Goal: Task Accomplishment & Management: Complete application form

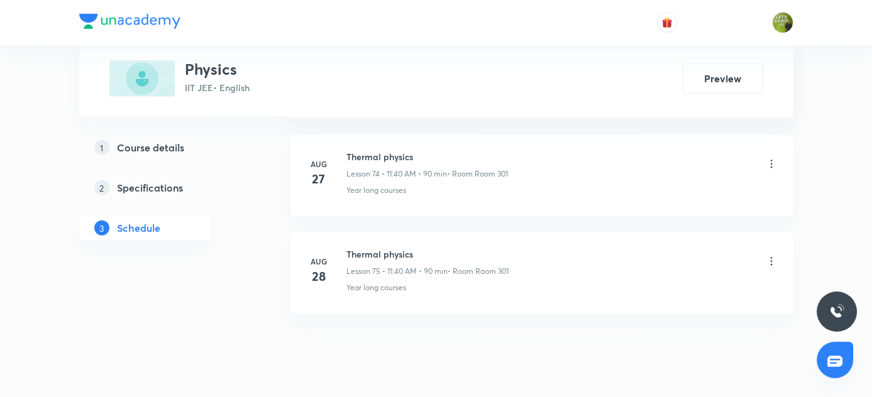
scroll to position [7889, 0]
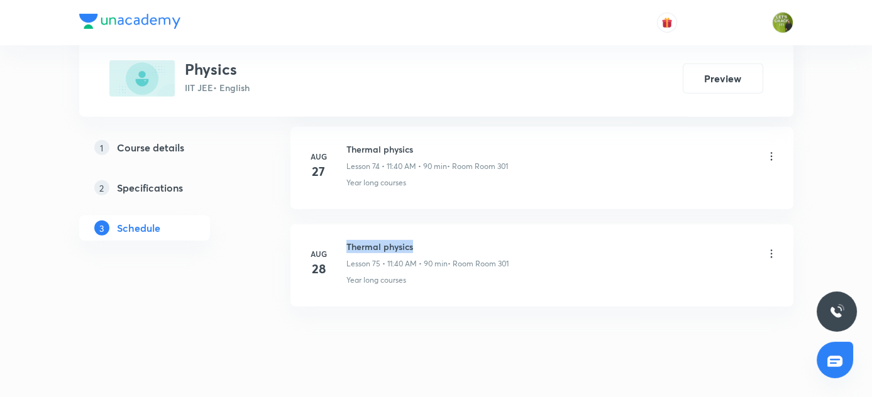
drag, startPoint x: 345, startPoint y: 214, endPoint x: 456, endPoint y: 217, distance: 110.7
click at [456, 240] on div "Aug 28 Thermal physics Lesson 75 • 11:40 AM • 90 min • Room Room 301 Year long …" at bounding box center [541, 263] width 471 height 46
copy h6 "Thermal physics"
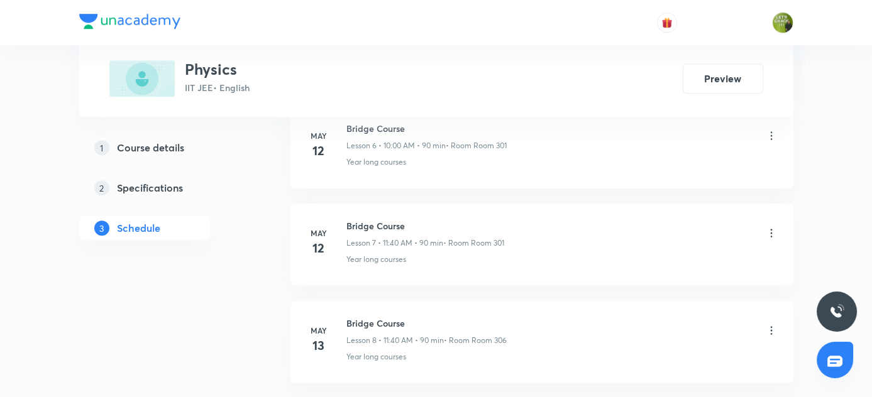
scroll to position [243, 0]
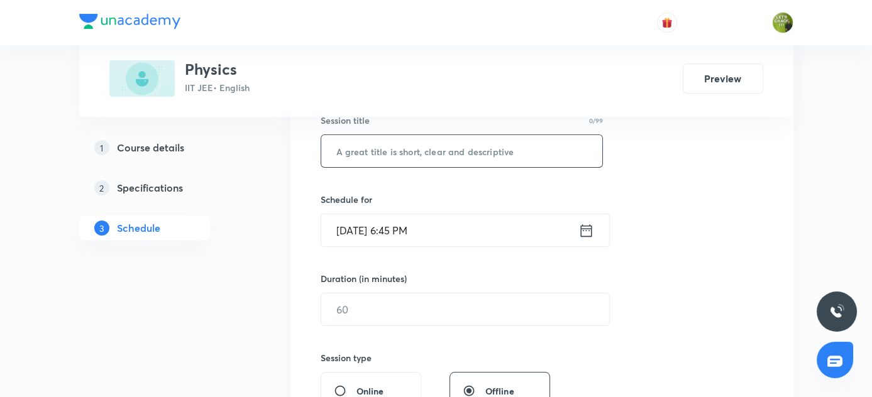
click at [434, 145] on input "text" at bounding box center [462, 151] width 282 height 32
paste input "Thermal physics"
type input "Thermal physics"
click at [586, 229] on icon at bounding box center [585, 230] width 11 height 13
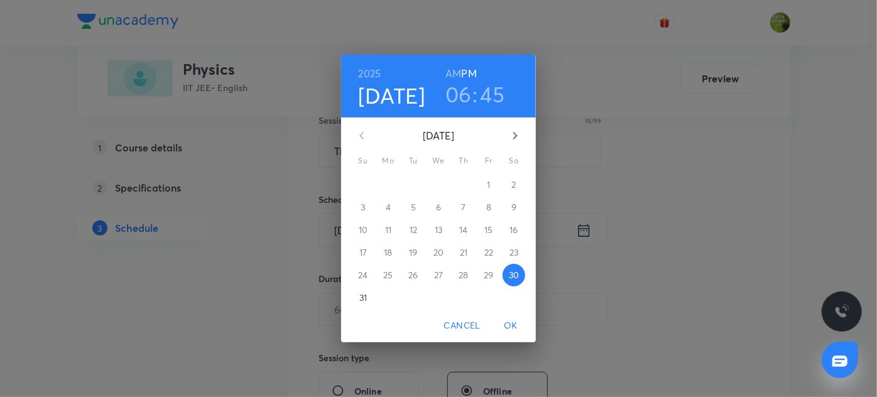
click at [360, 300] on p "31" at bounding box center [364, 298] width 8 height 13
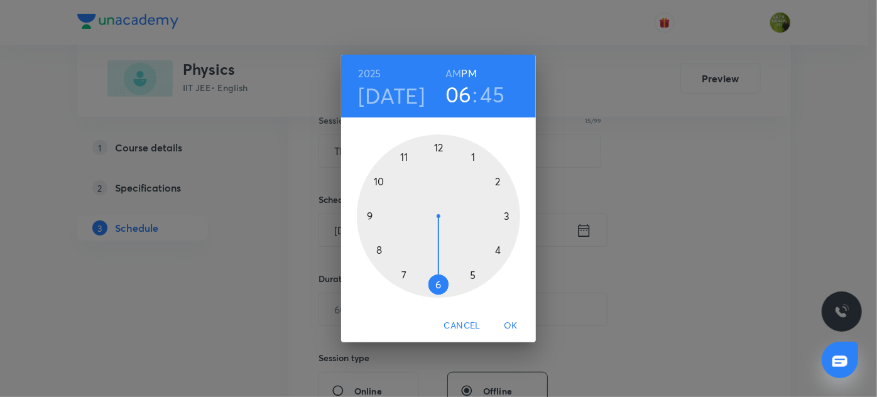
click at [378, 180] on div at bounding box center [438, 216] width 163 height 163
click at [454, 75] on h6 "AM" at bounding box center [454, 74] width 16 height 18
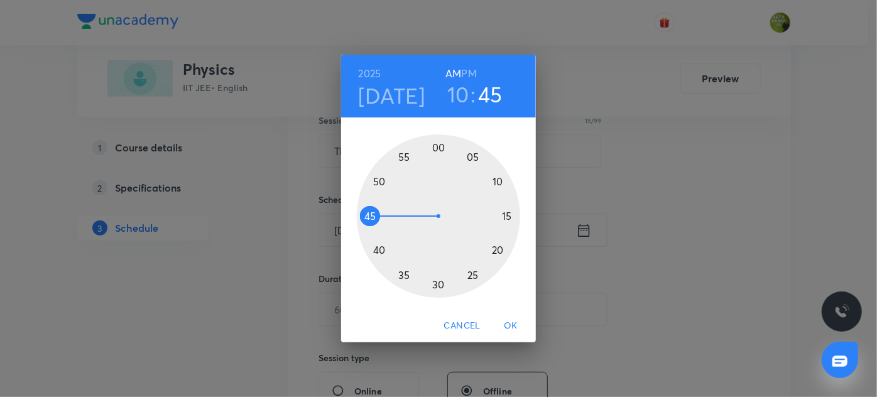
click at [441, 148] on div at bounding box center [438, 216] width 163 height 163
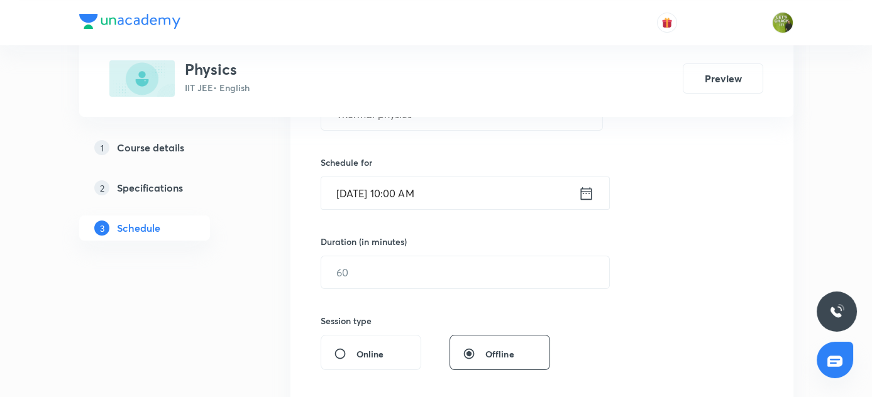
scroll to position [300, 0]
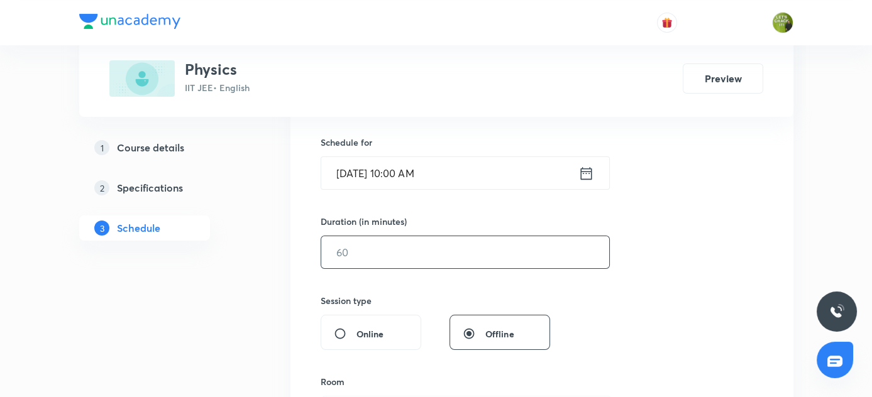
click at [450, 251] on input "text" at bounding box center [465, 252] width 288 height 32
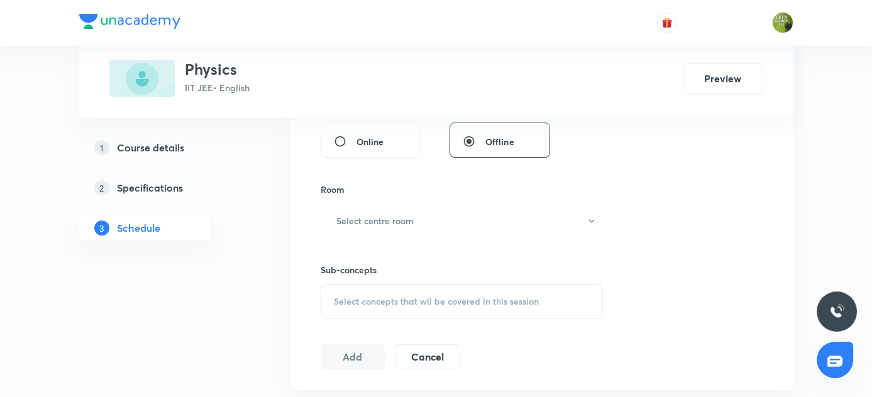
scroll to position [529, 0]
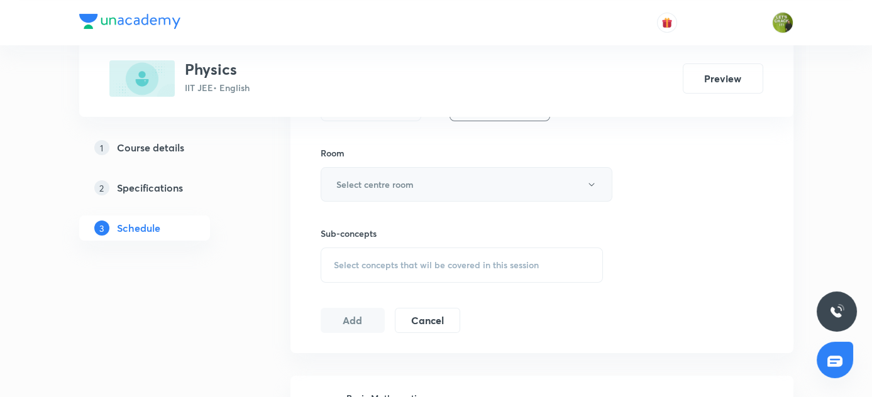
type input "90"
click at [588, 182] on icon "button" at bounding box center [591, 185] width 10 height 10
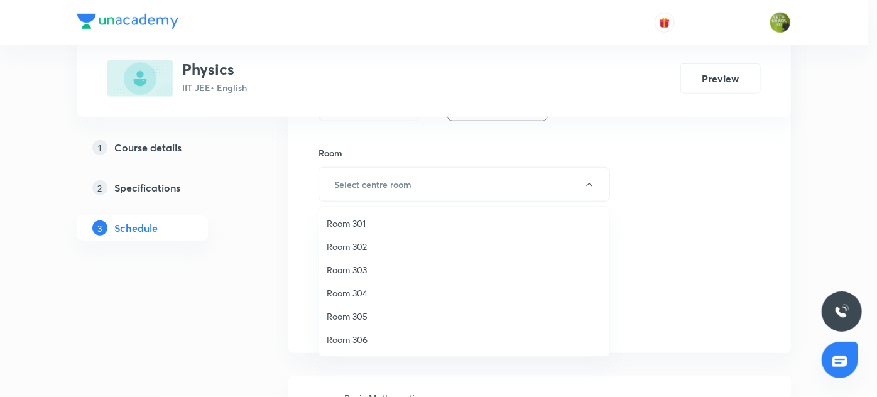
click at [361, 228] on span "Room 301" at bounding box center [464, 223] width 275 height 13
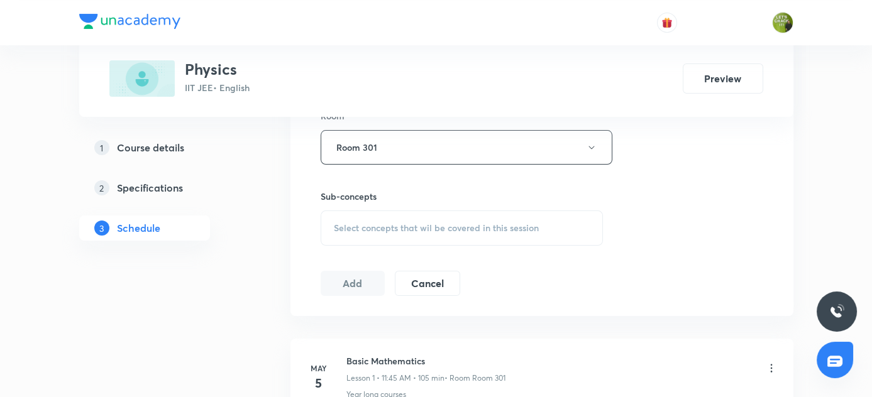
scroll to position [586, 0]
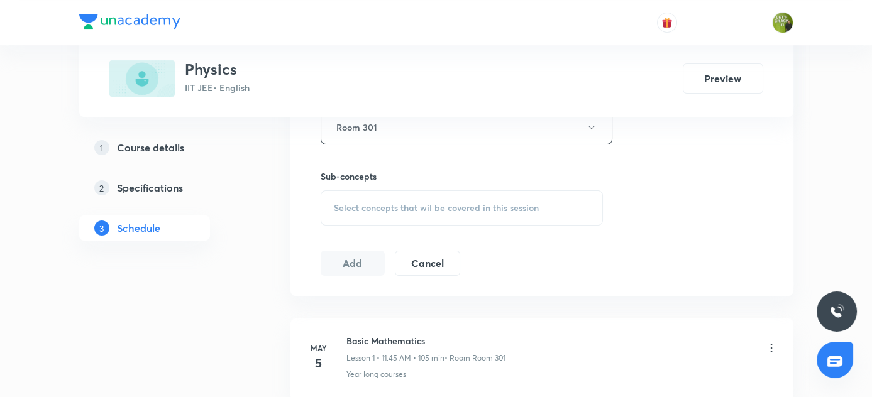
click at [429, 213] on div "Select concepts that wil be covered in this session" at bounding box center [462, 207] width 283 height 35
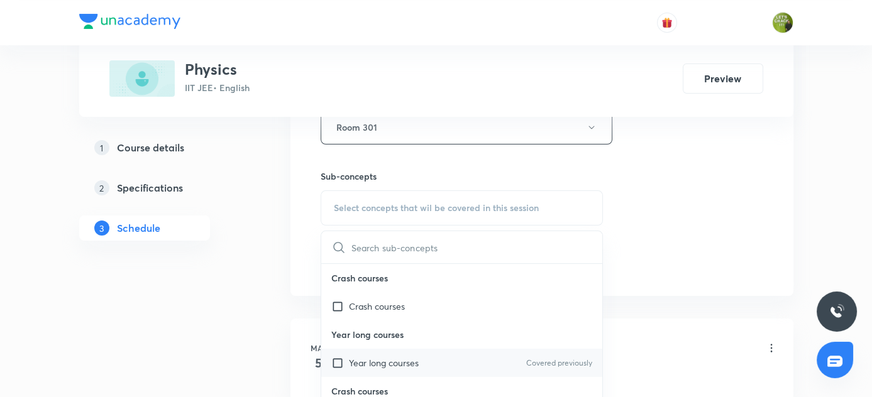
click at [334, 358] on input "checkbox" at bounding box center [340, 362] width 18 height 13
checkbox input "true"
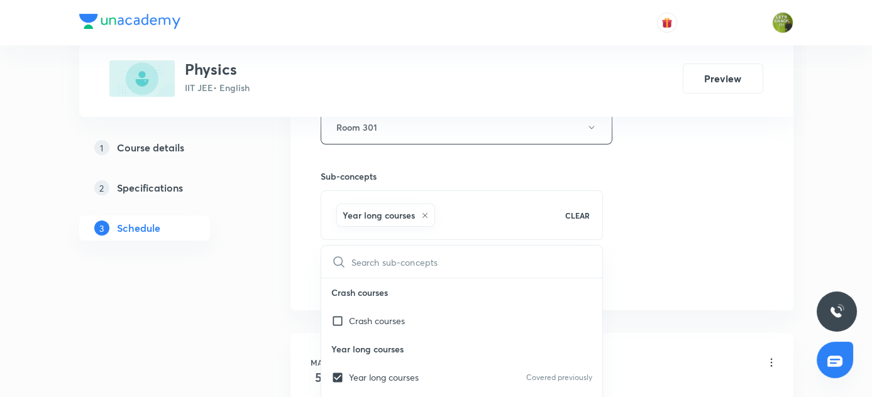
drag, startPoint x: 214, startPoint y: 325, endPoint x: 222, endPoint y: 323, distance: 7.8
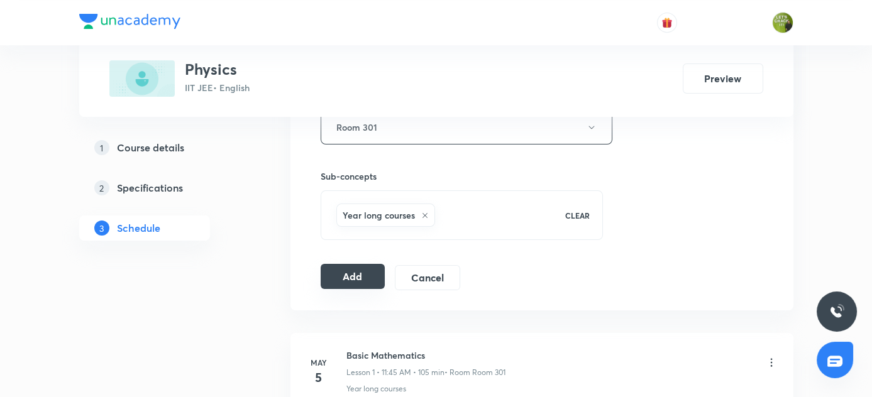
click at [340, 273] on button "Add" at bounding box center [353, 276] width 65 height 25
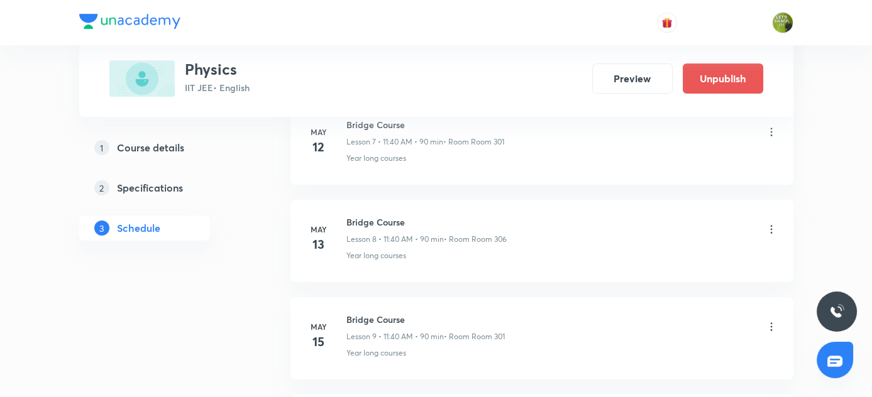
scroll to position [815, 0]
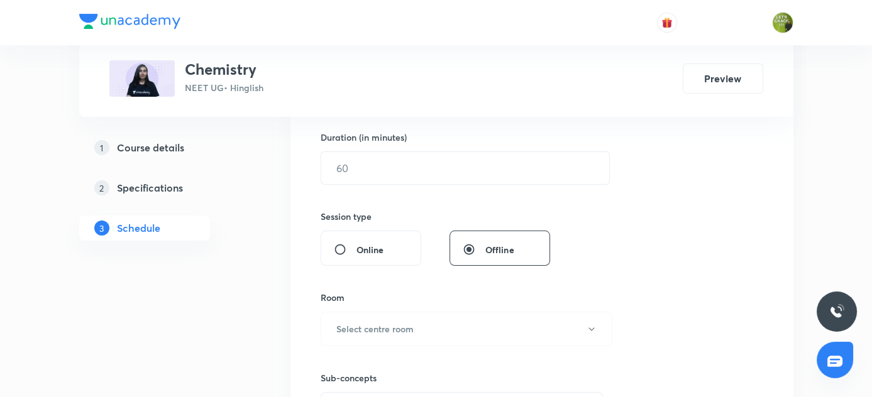
scroll to position [212, 0]
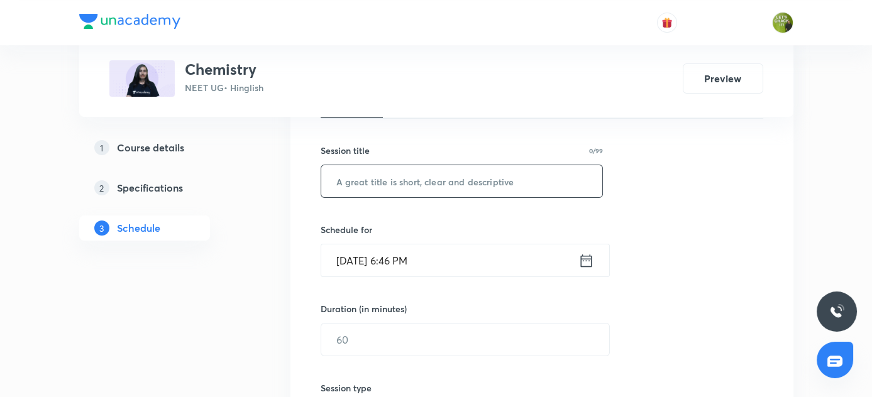
click at [390, 184] on input "text" at bounding box center [462, 181] width 282 height 32
paste input "REDOX REACTION"
type input "REDOX REACTION"
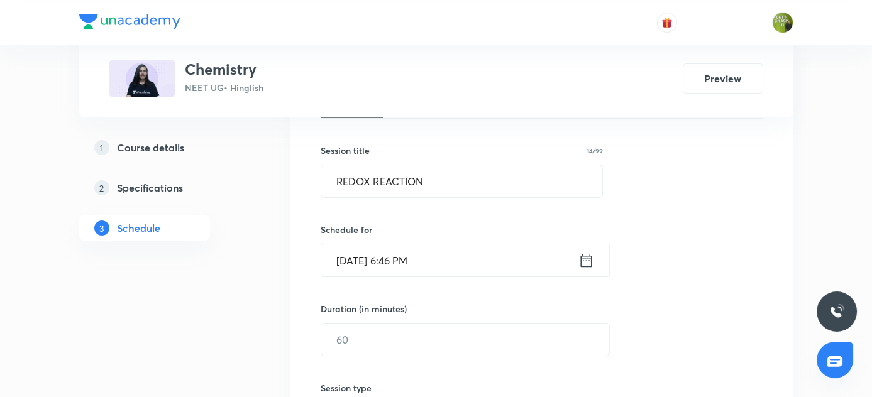
click at [590, 261] on icon at bounding box center [586, 261] width 16 height 18
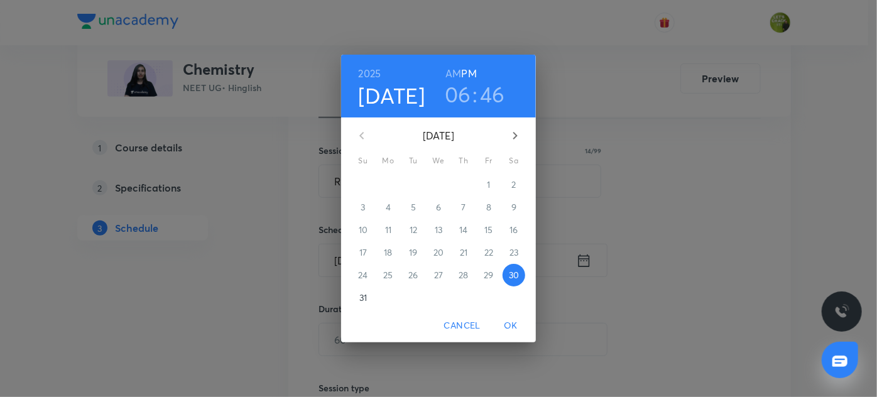
click at [358, 297] on span "31" at bounding box center [363, 298] width 23 height 13
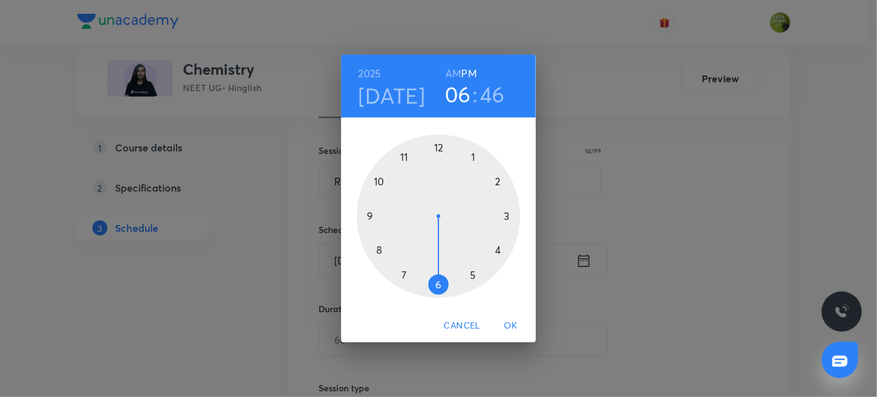
click at [375, 184] on div at bounding box center [438, 216] width 163 height 163
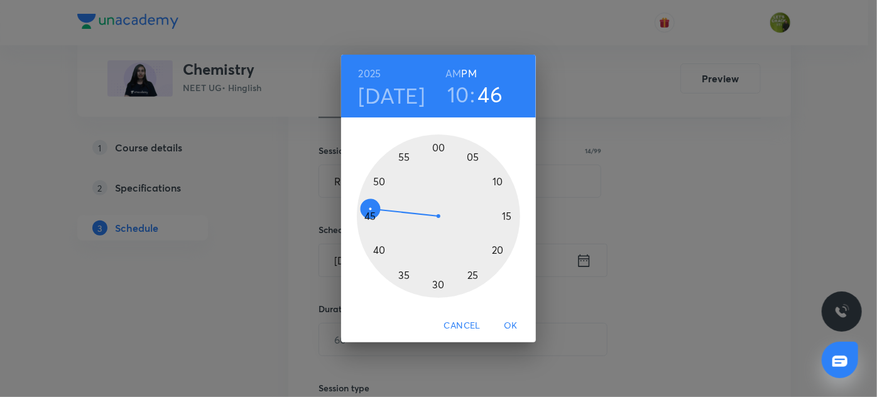
click at [448, 72] on h6 "AM" at bounding box center [454, 74] width 16 height 18
click at [441, 146] on div at bounding box center [438, 216] width 163 height 163
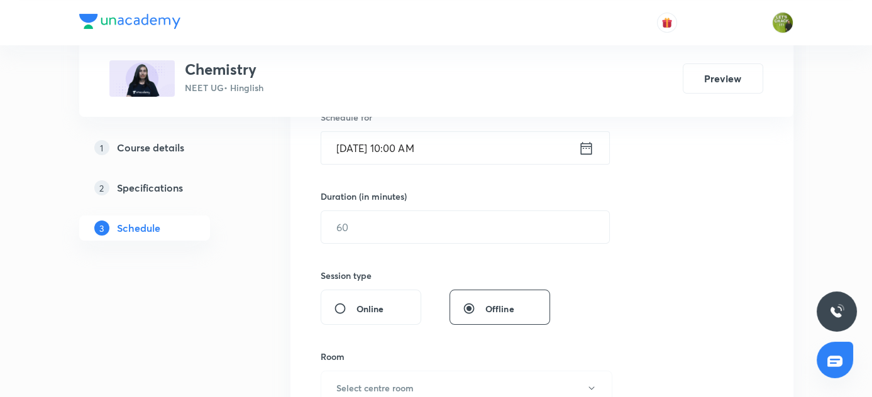
scroll to position [327, 0]
click at [414, 224] on input "text" at bounding box center [465, 225] width 288 height 32
type input "8"
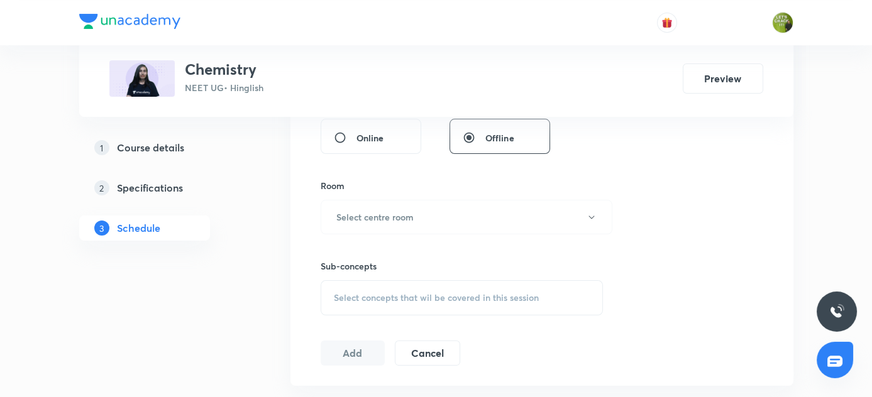
scroll to position [498, 0]
type input "90"
click at [594, 211] on icon "button" at bounding box center [591, 215] width 10 height 10
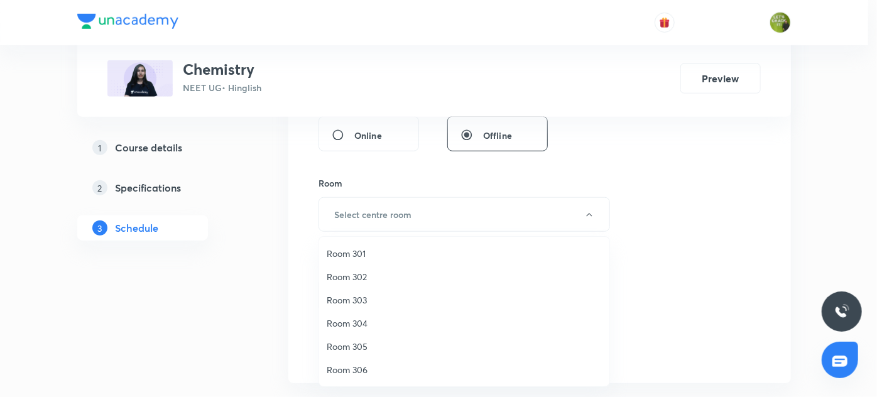
click at [364, 368] on span "Room 306" at bounding box center [464, 369] width 275 height 13
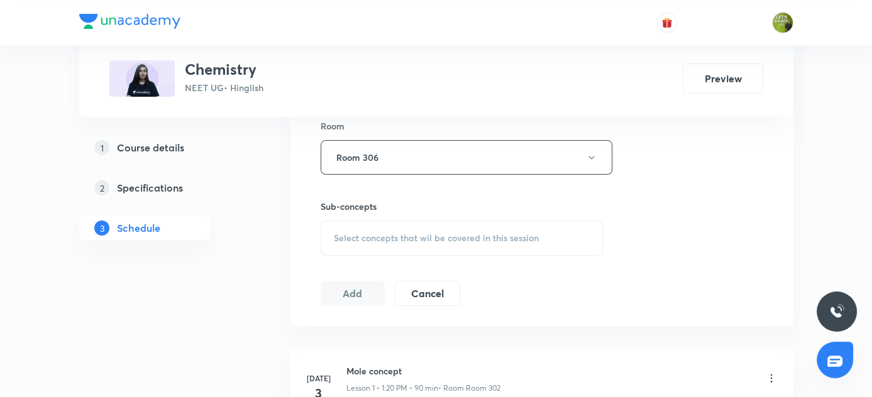
scroll to position [613, 0]
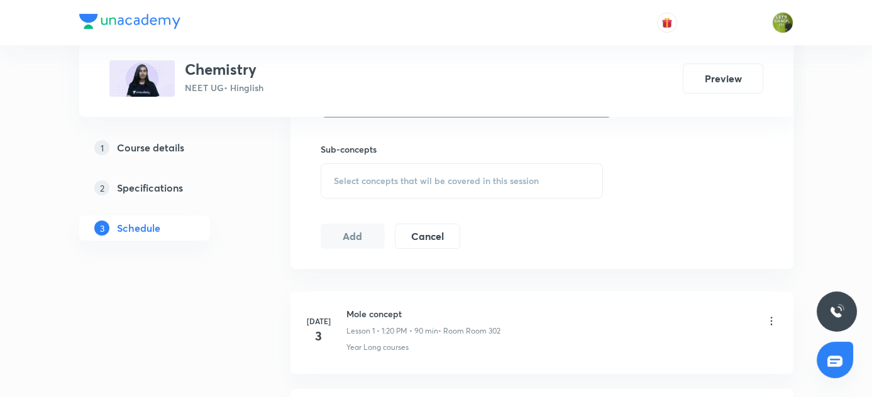
click at [427, 179] on span "Select concepts that wil be covered in this session" at bounding box center [436, 181] width 205 height 10
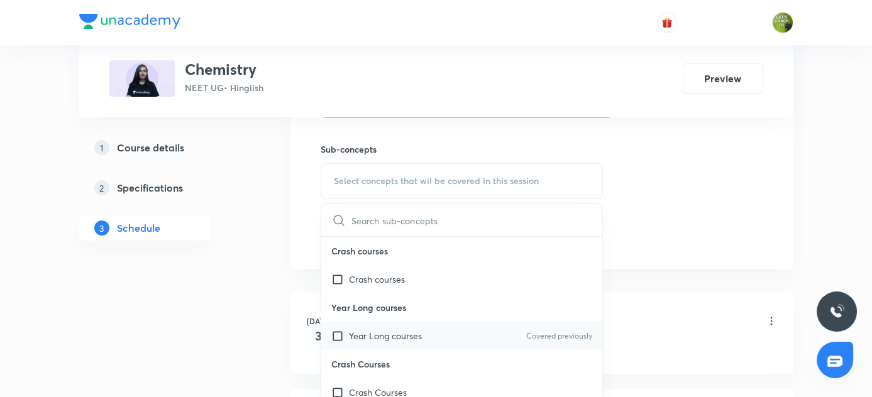
click at [333, 330] on input "checkbox" at bounding box center [340, 335] width 18 height 13
checkbox input "true"
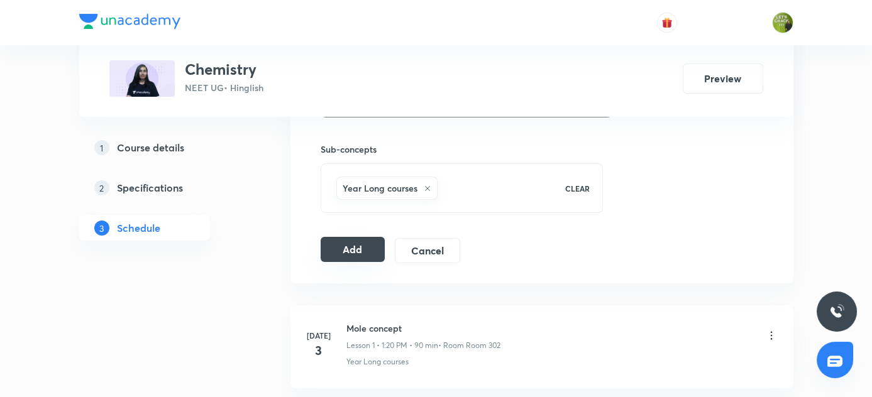
click at [360, 246] on button "Add" at bounding box center [353, 249] width 65 height 25
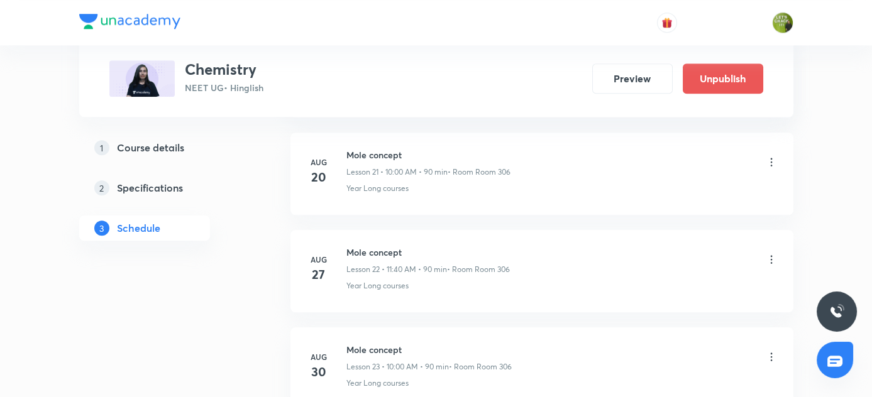
scroll to position [2363, 0]
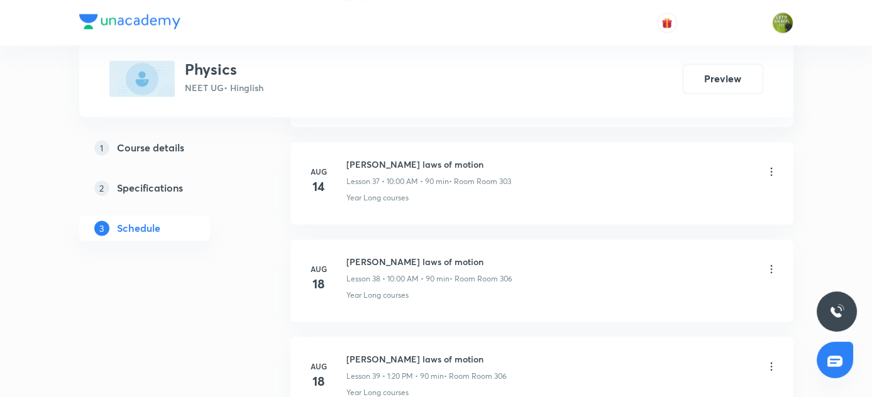
scroll to position [5268, 0]
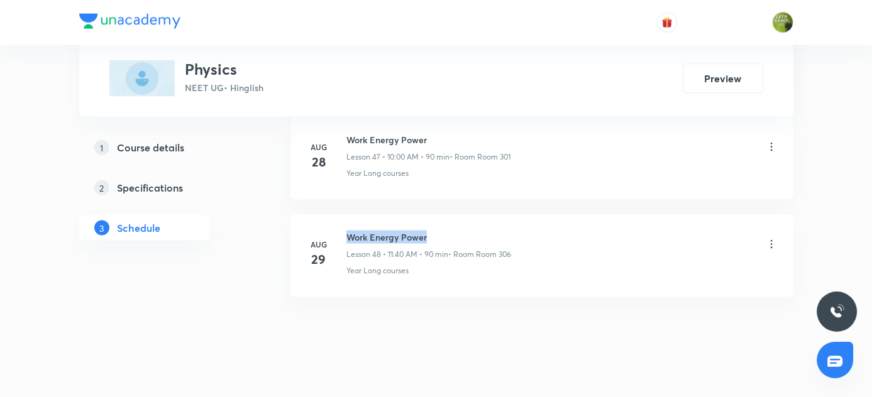
drag, startPoint x: 343, startPoint y: 216, endPoint x: 471, endPoint y: 222, distance: 128.4
click at [471, 231] on div "Aug 29 Work Energy Power Lesson 48 • 11:40 AM • 90 min • Room Room 306 Year Lon…" at bounding box center [541, 254] width 471 height 46
copy h6 "Work Energy Power"
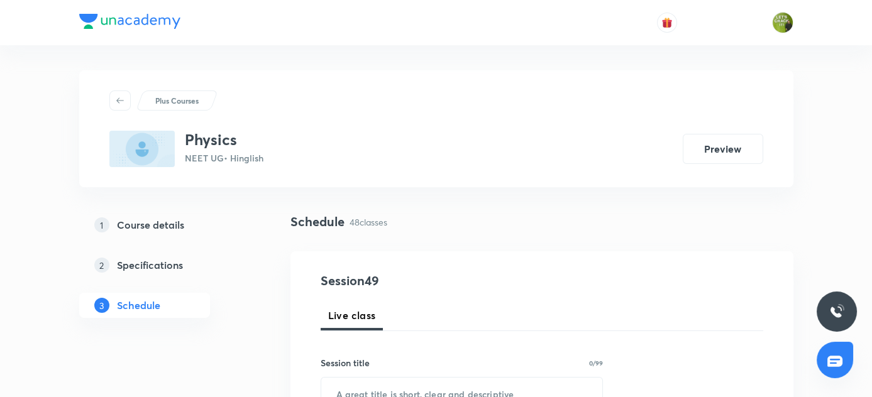
scroll to position [114, 0]
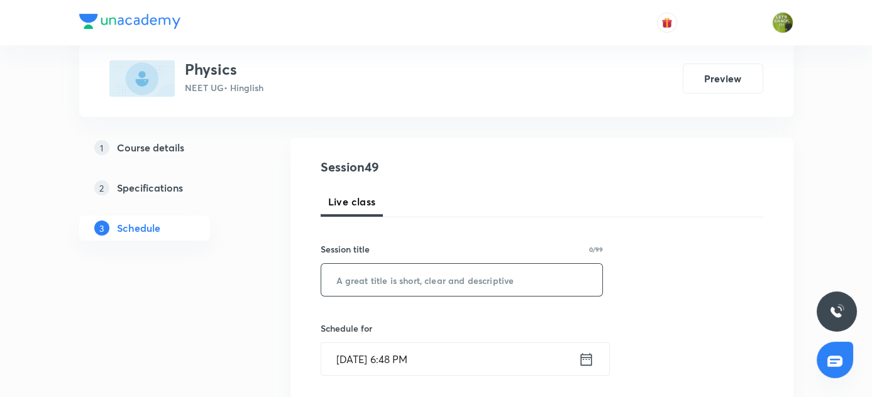
click at [441, 281] on input "text" at bounding box center [462, 280] width 282 height 32
paste input "Work Energy Power"
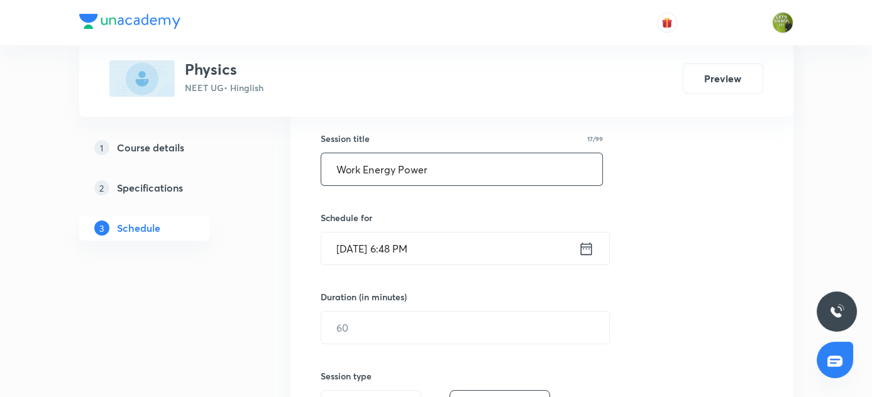
scroll to position [228, 0]
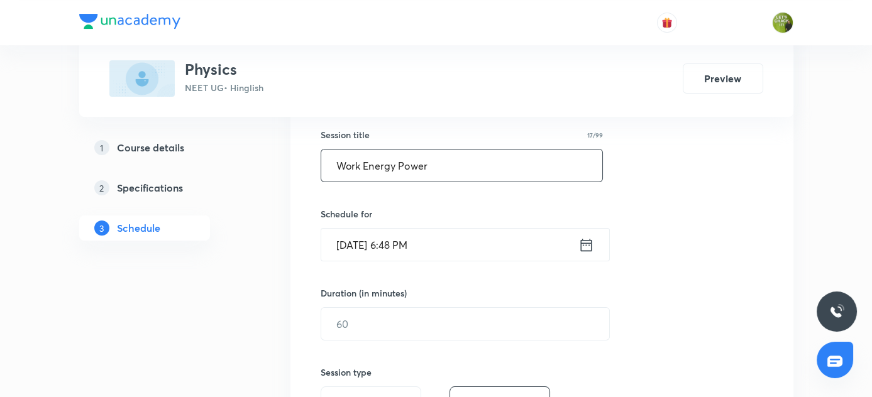
type input "Work Energy Power"
click at [585, 248] on icon at bounding box center [586, 245] width 16 height 18
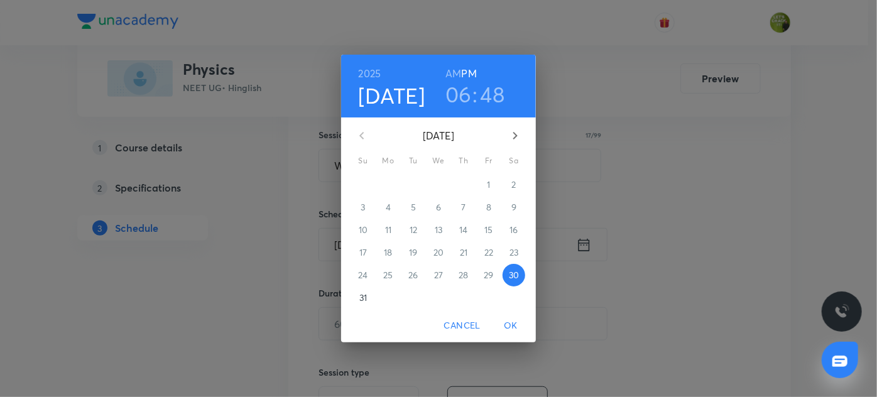
click at [363, 301] on p "31" at bounding box center [364, 298] width 8 height 13
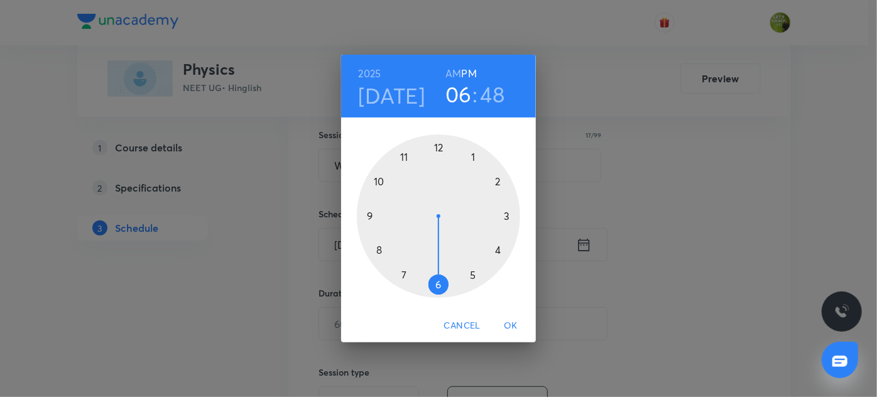
click at [404, 157] on div at bounding box center [438, 216] width 163 height 163
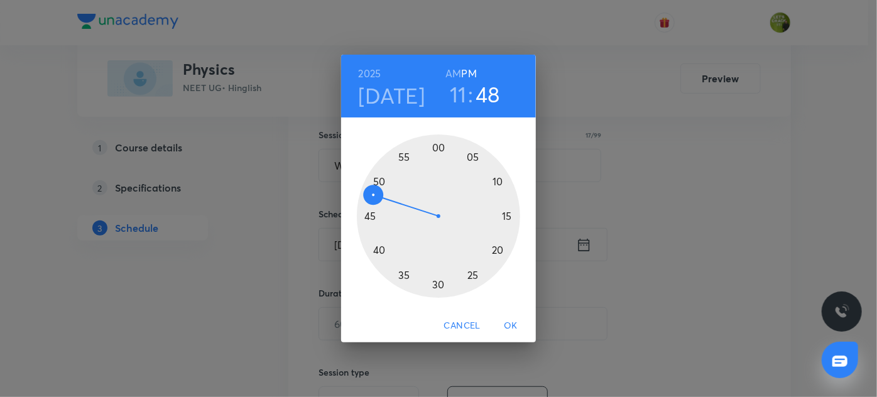
click at [382, 250] on div at bounding box center [438, 216] width 163 height 163
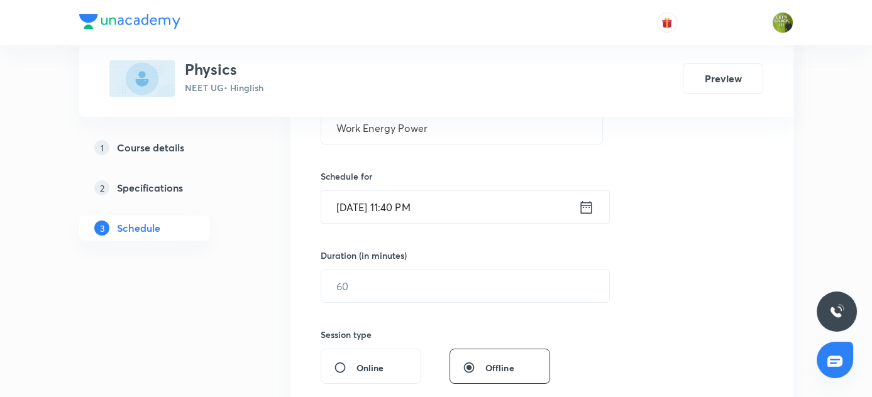
scroll to position [285, 0]
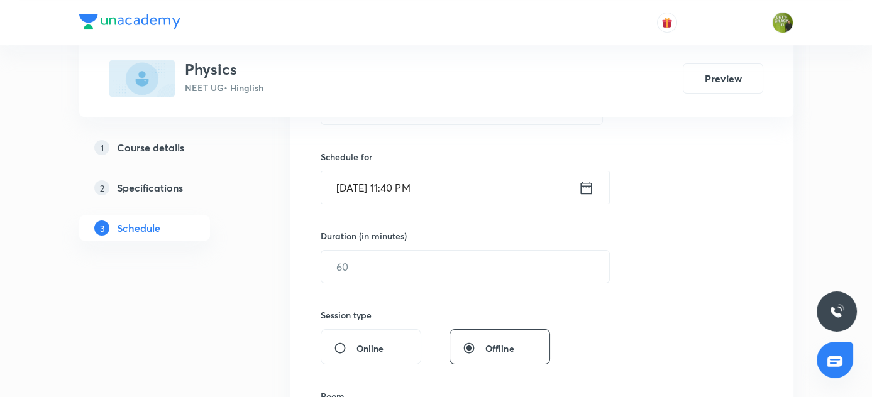
click at [591, 184] on icon at bounding box center [585, 187] width 11 height 13
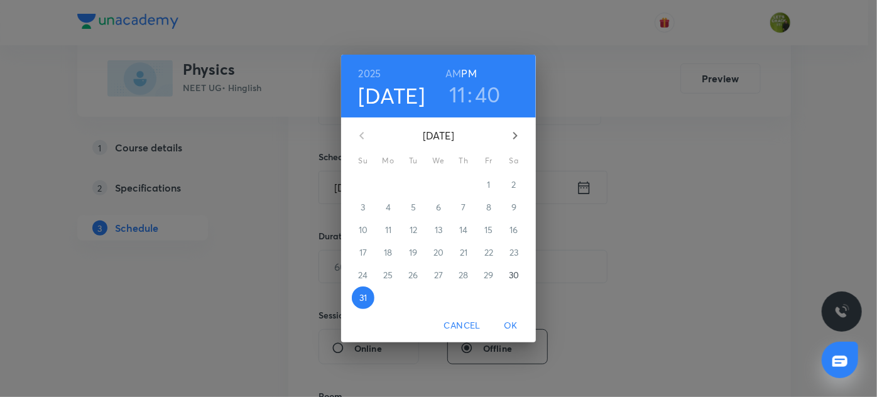
click at [453, 68] on h6 "AM" at bounding box center [454, 74] width 16 height 18
click at [510, 324] on span "OK" at bounding box center [511, 326] width 30 height 16
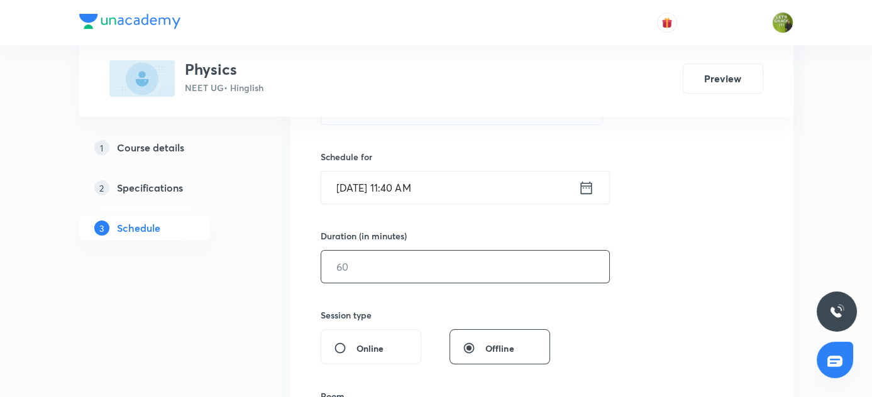
click at [395, 267] on input "text" at bounding box center [465, 267] width 288 height 32
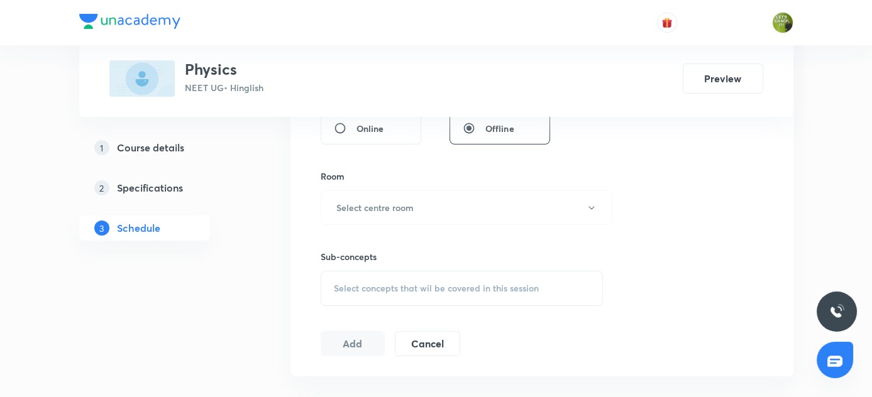
scroll to position [514, 0]
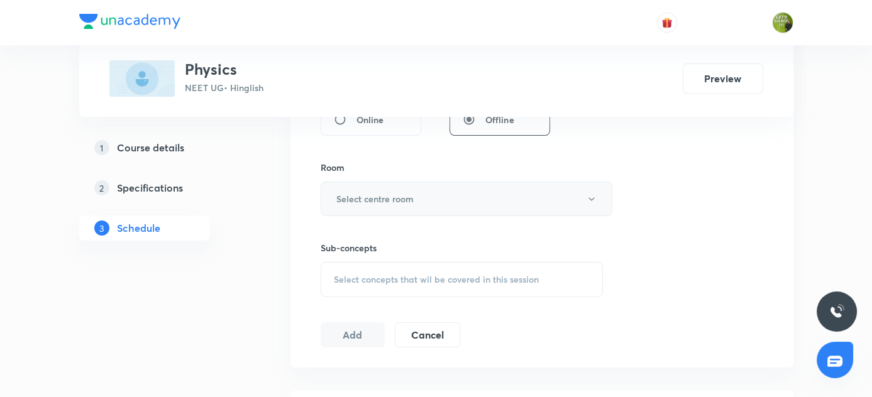
type input "90"
click at [588, 195] on icon "button" at bounding box center [591, 199] width 10 height 10
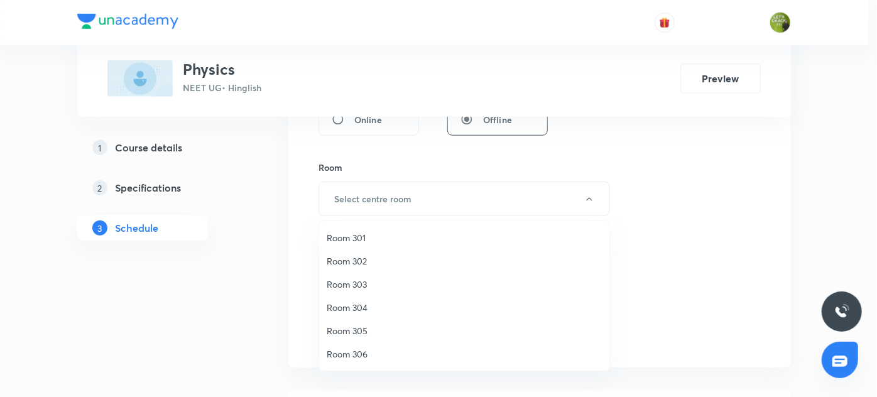
drag, startPoint x: 349, startPoint y: 353, endPoint x: 370, endPoint y: 343, distance: 22.8
click at [349, 352] on span "Room 306" at bounding box center [464, 354] width 275 height 13
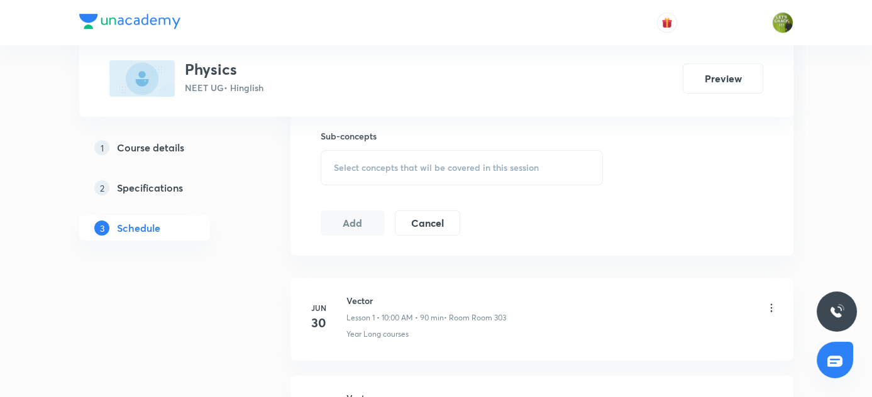
scroll to position [629, 0]
click at [414, 162] on span "Select concepts that wil be covered in this session" at bounding box center [436, 165] width 205 height 10
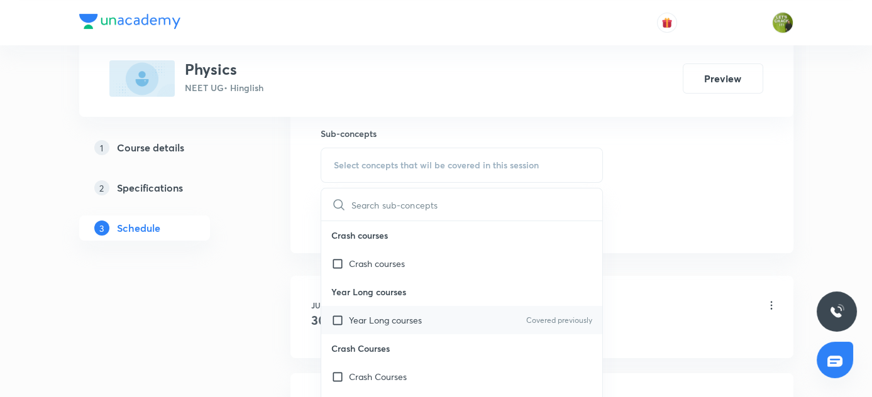
click at [336, 317] on input "checkbox" at bounding box center [340, 320] width 18 height 13
checkbox input "true"
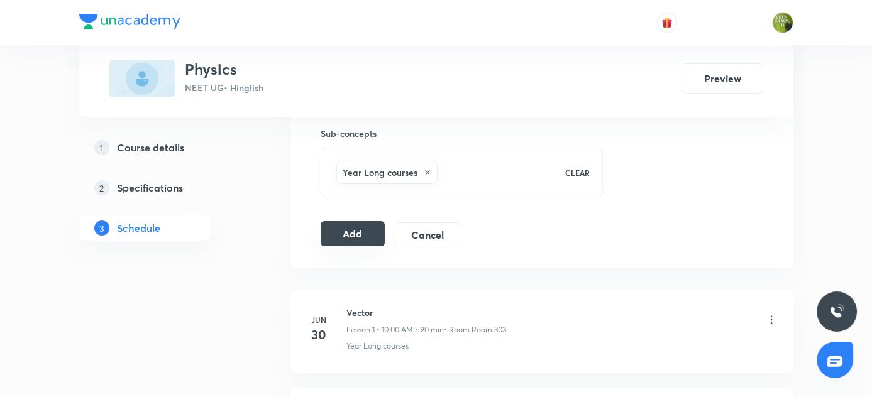
click at [355, 232] on button "Add" at bounding box center [353, 233] width 65 height 25
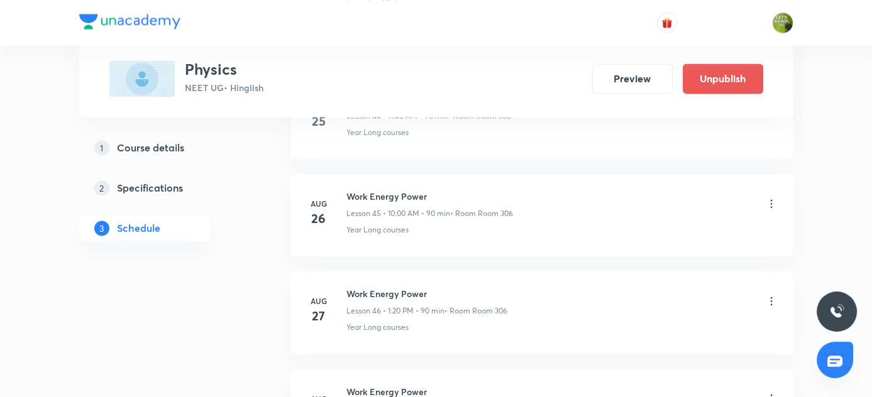
scroll to position [4789, 0]
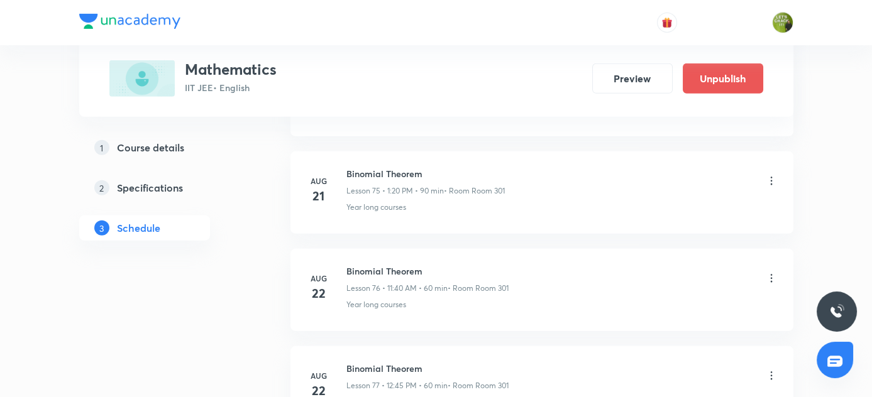
scroll to position [8666, 0]
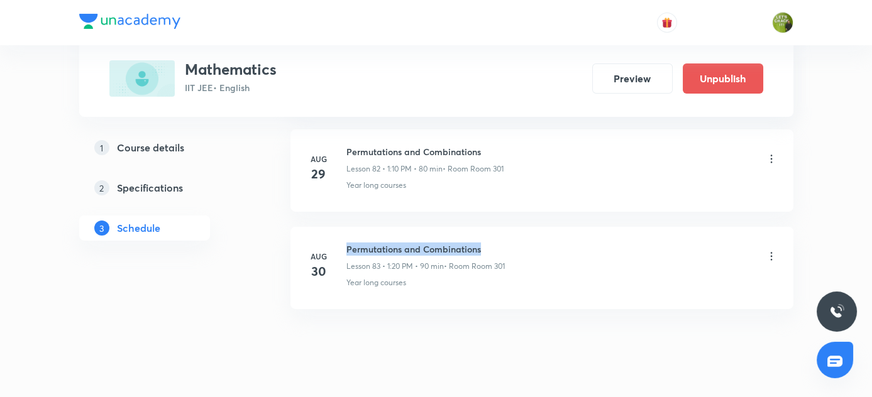
drag, startPoint x: 346, startPoint y: 215, endPoint x: 521, endPoint y: 216, distance: 175.4
click at [521, 243] on div "Permutations and Combinations Lesson 83 • 1:20 PM • 90 min • Room Room 301" at bounding box center [561, 258] width 431 height 30
copy h6 "Permutations and Combinations"
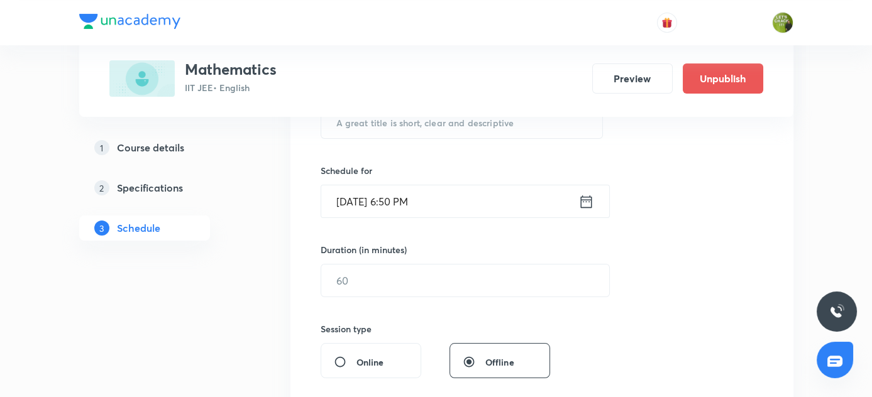
scroll to position [209, 0]
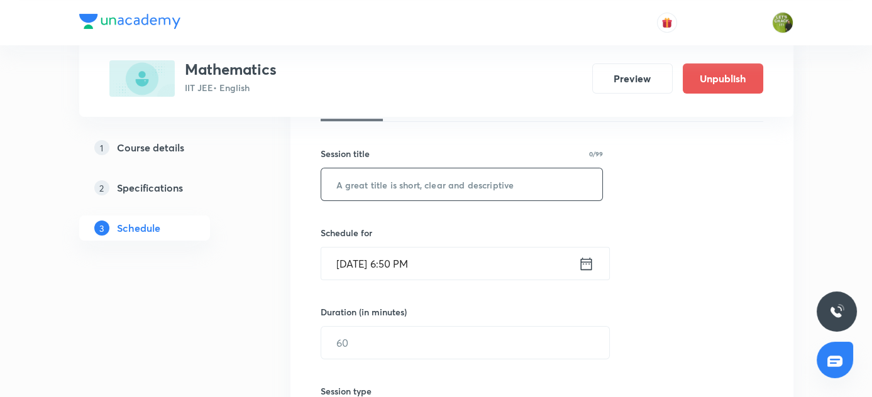
click at [512, 182] on input "text" at bounding box center [462, 184] width 282 height 32
paste input "Permutations and Combinations"
type input "Permutations and Combinations"
click at [590, 265] on icon at bounding box center [586, 264] width 16 height 18
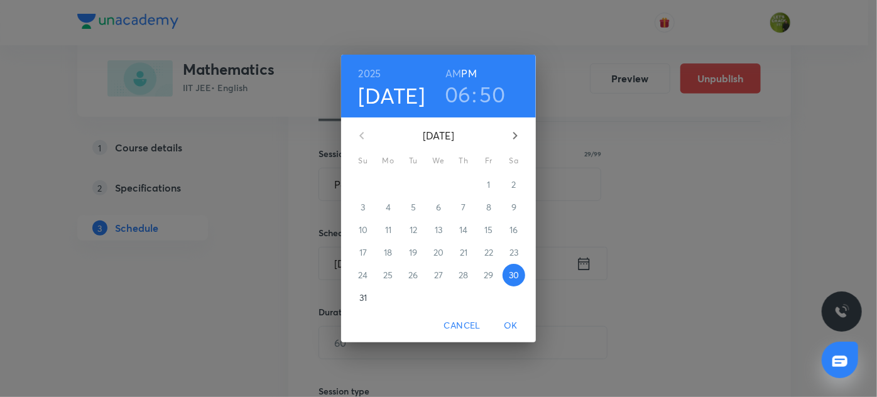
click at [362, 294] on p "31" at bounding box center [364, 298] width 8 height 13
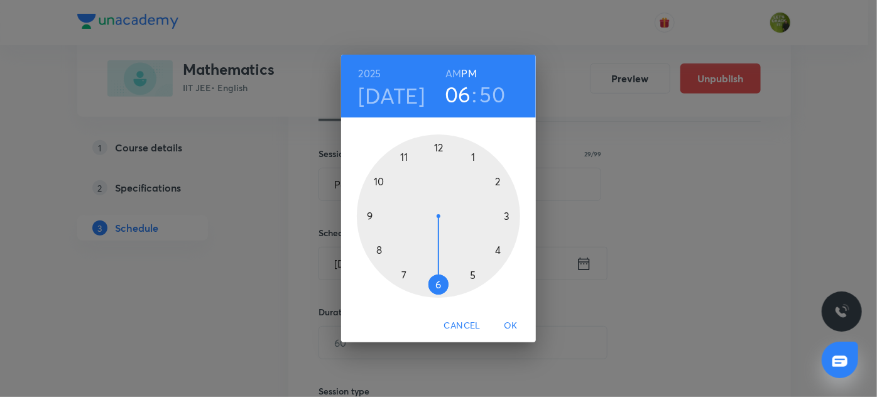
click at [473, 156] on div at bounding box center [438, 216] width 163 height 163
click at [498, 251] on div at bounding box center [438, 216] width 163 height 163
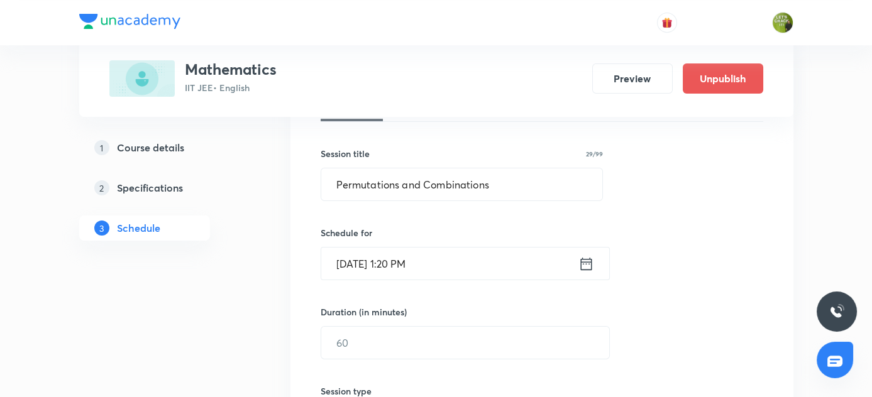
scroll to position [267, 0]
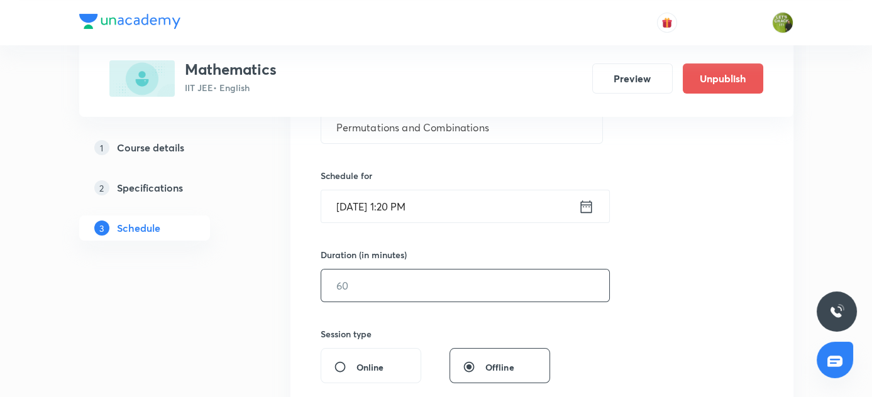
click at [424, 282] on input "text" at bounding box center [465, 286] width 288 height 32
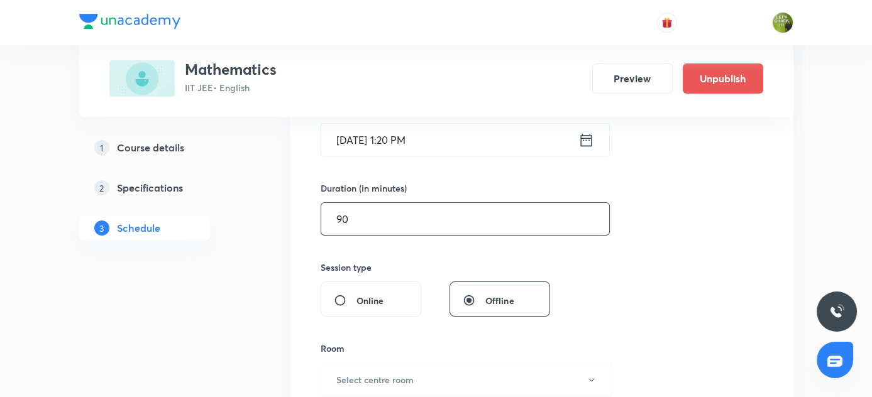
scroll to position [438, 0]
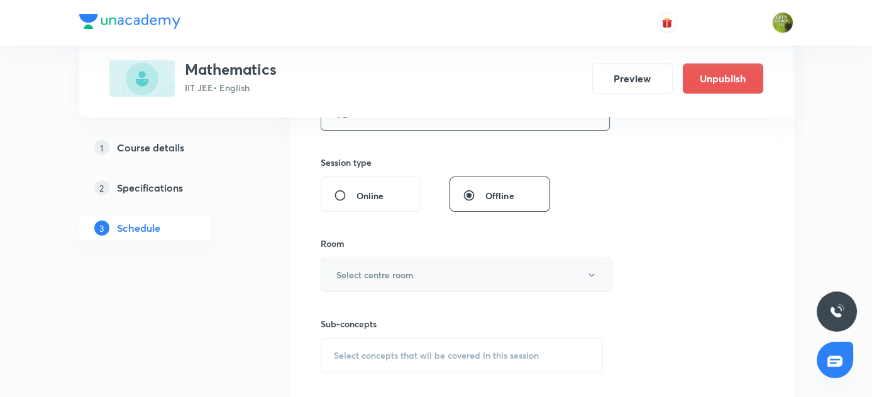
type input "90"
click at [587, 271] on icon "button" at bounding box center [591, 275] width 10 height 10
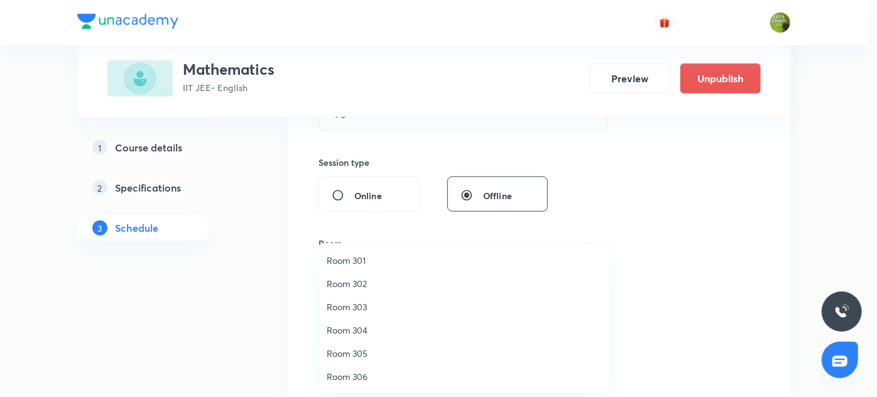
click at [360, 261] on span "Room 301" at bounding box center [464, 260] width 275 height 13
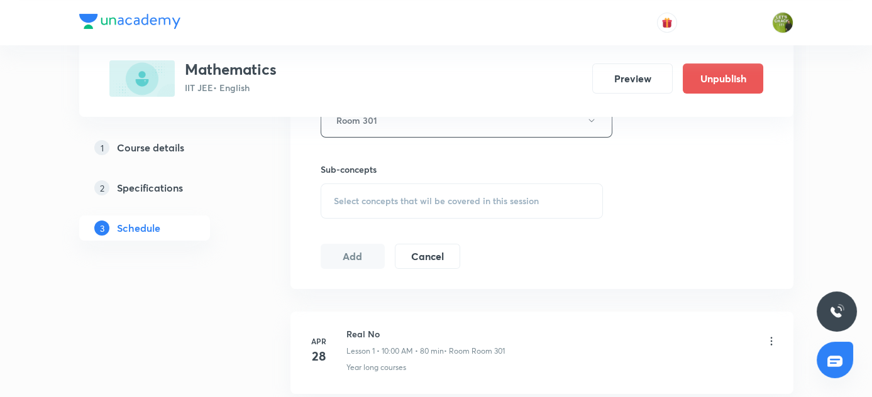
scroll to position [610, 0]
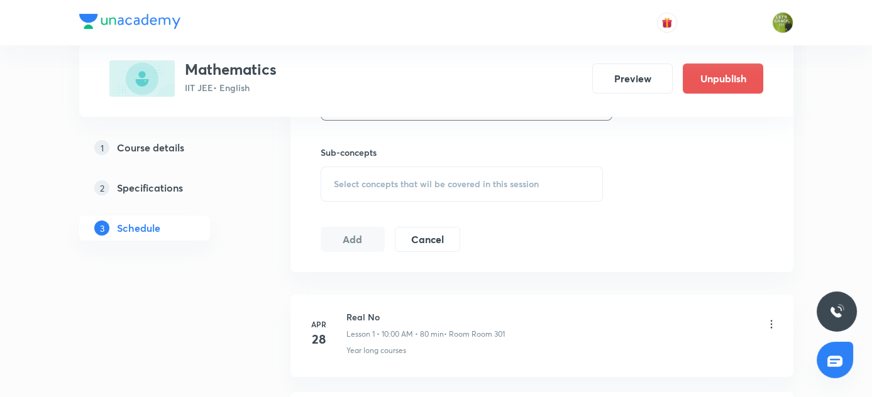
click at [400, 188] on div "Select concepts that wil be covered in this session" at bounding box center [462, 184] width 283 height 35
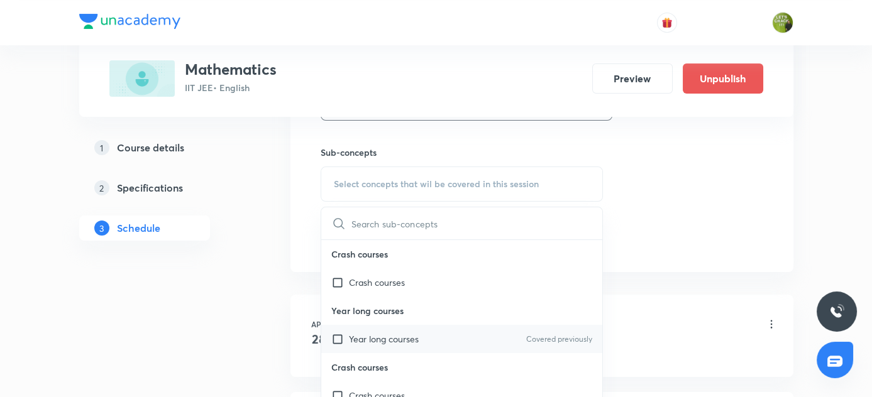
click at [335, 334] on input "checkbox" at bounding box center [340, 338] width 18 height 13
checkbox input "true"
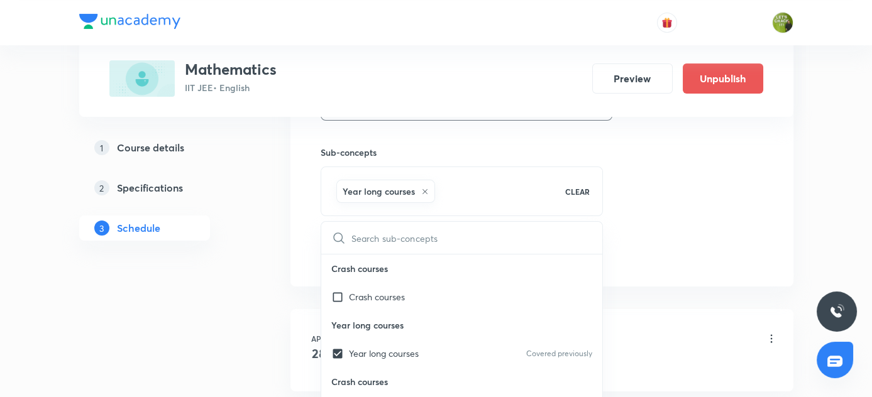
drag, startPoint x: 203, startPoint y: 304, endPoint x: 300, endPoint y: 249, distance: 111.5
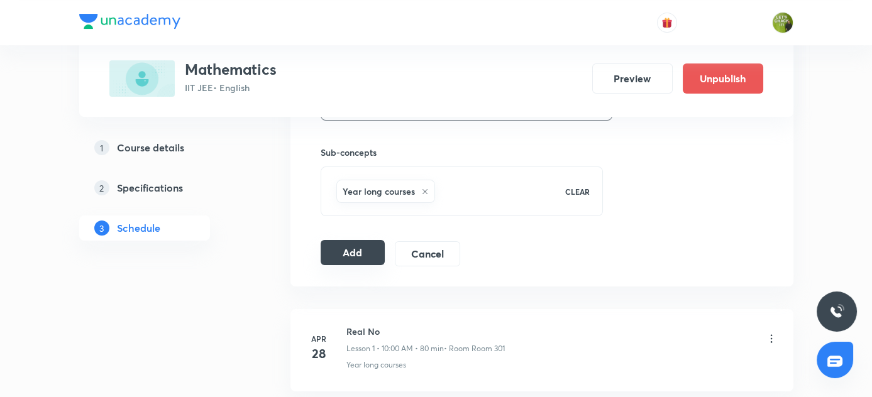
click at [350, 253] on button "Add" at bounding box center [353, 252] width 65 height 25
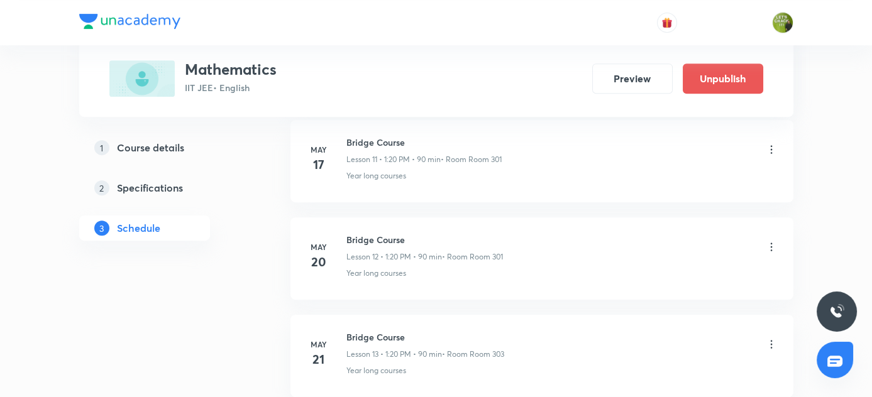
scroll to position [1466, 0]
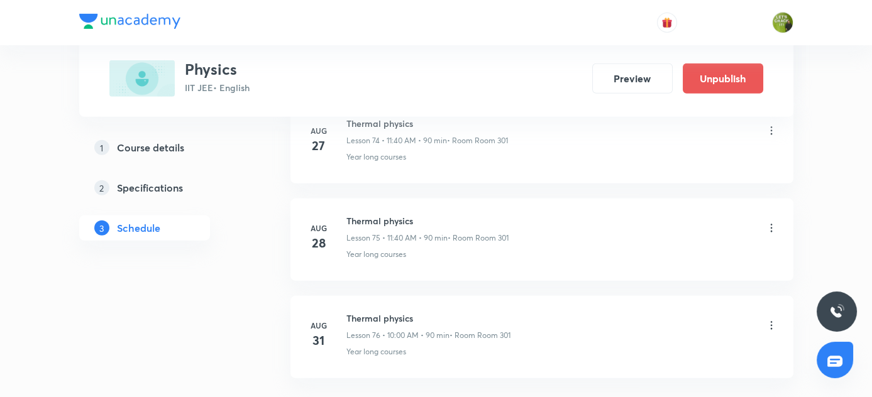
scroll to position [7986, 0]
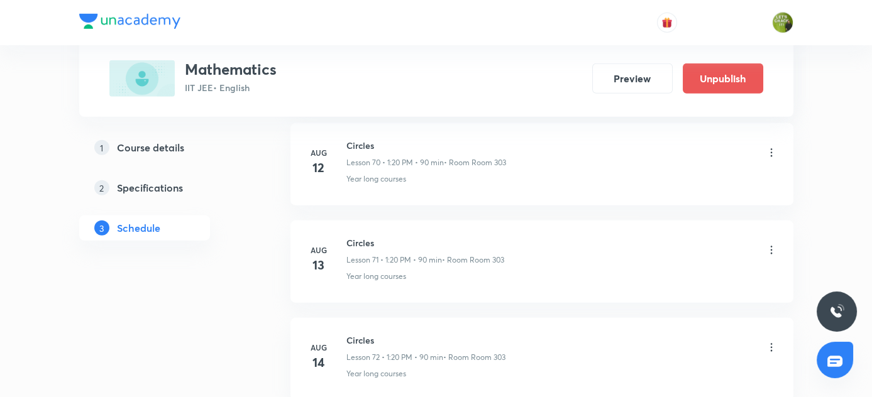
scroll to position [8763, 0]
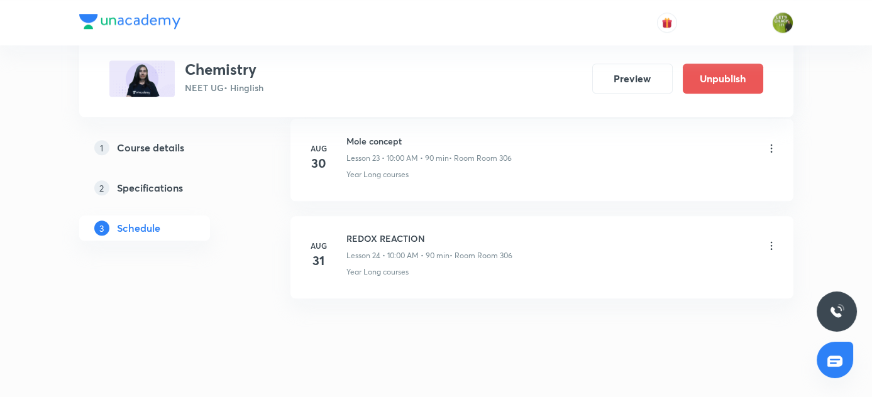
scroll to position [2938, 0]
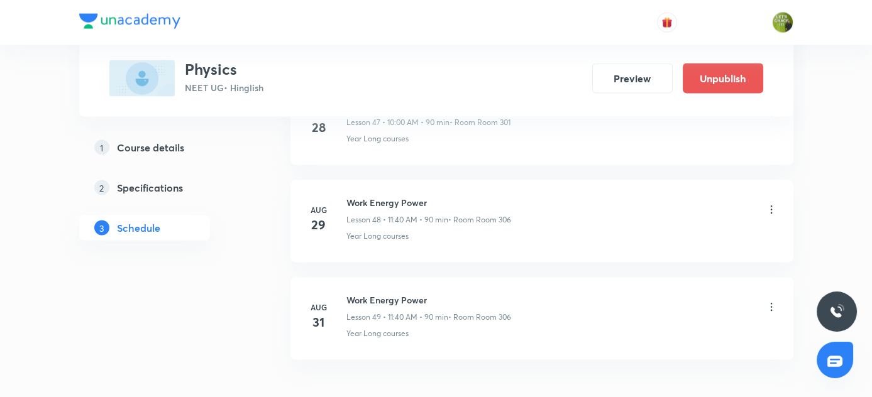
scroll to position [5365, 0]
